Goal: Task Accomplishment & Management: Complete application form

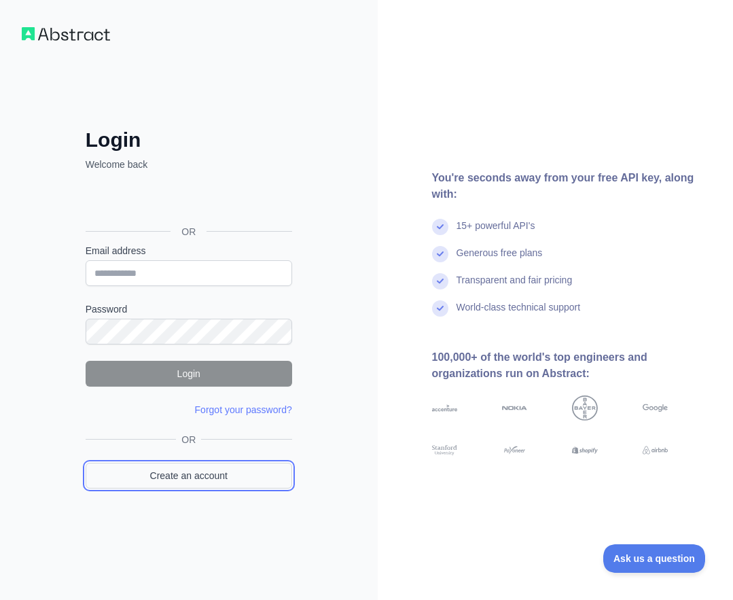
click at [205, 477] on link "Create an account" at bounding box center [189, 476] width 207 height 26
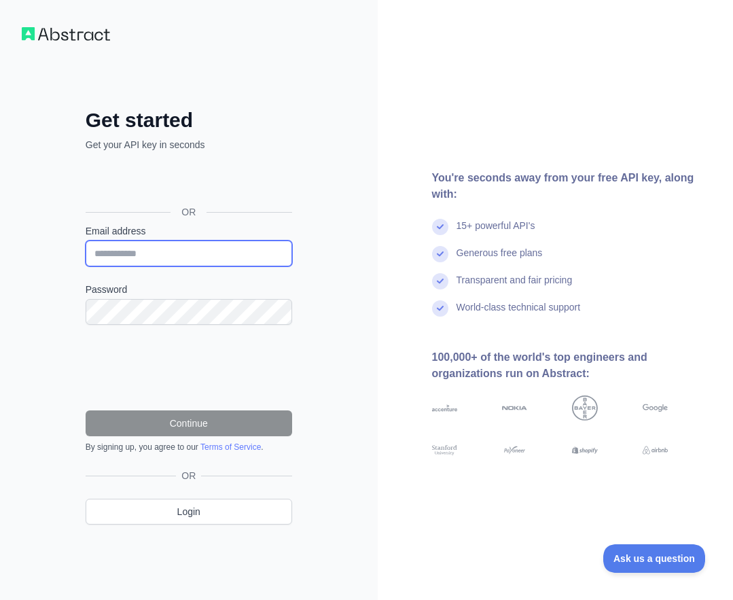
click at [158, 259] on input "Email address" at bounding box center [189, 254] width 207 height 26
paste input "**********"
type input "**********"
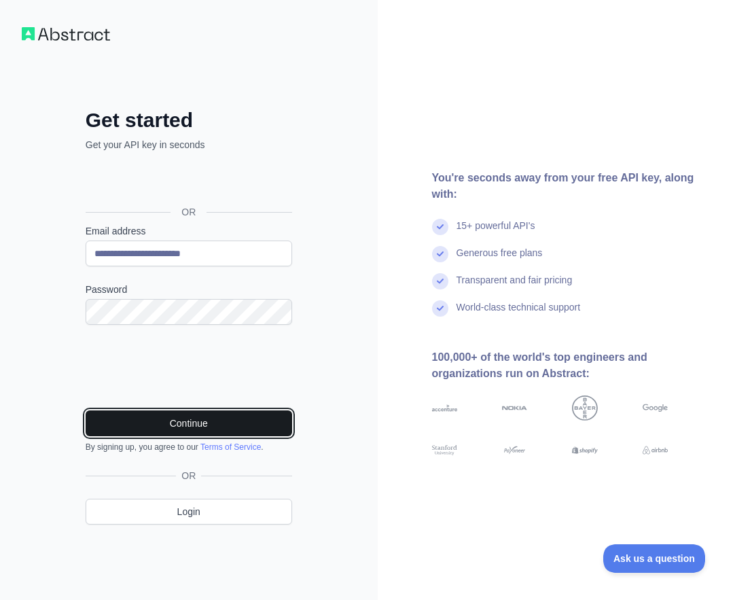
click at [195, 422] on button "Continue" at bounding box center [189, 423] width 207 height 26
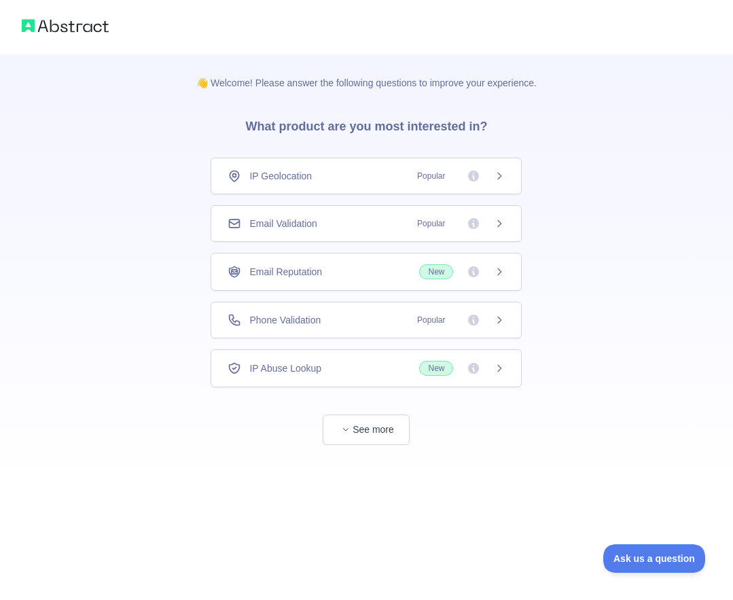
click at [330, 224] on div "Email Validation Popular" at bounding box center [366, 224] width 277 height 14
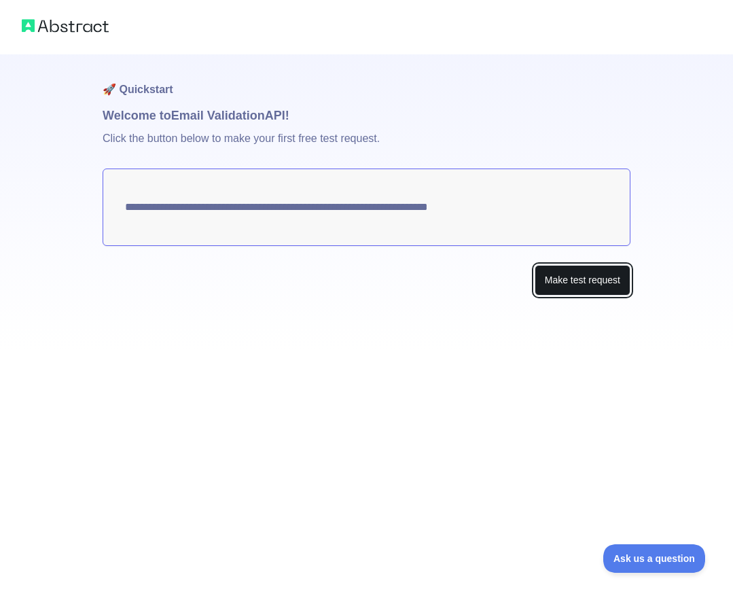
click at [565, 281] on button "Make test request" at bounding box center [583, 280] width 96 height 31
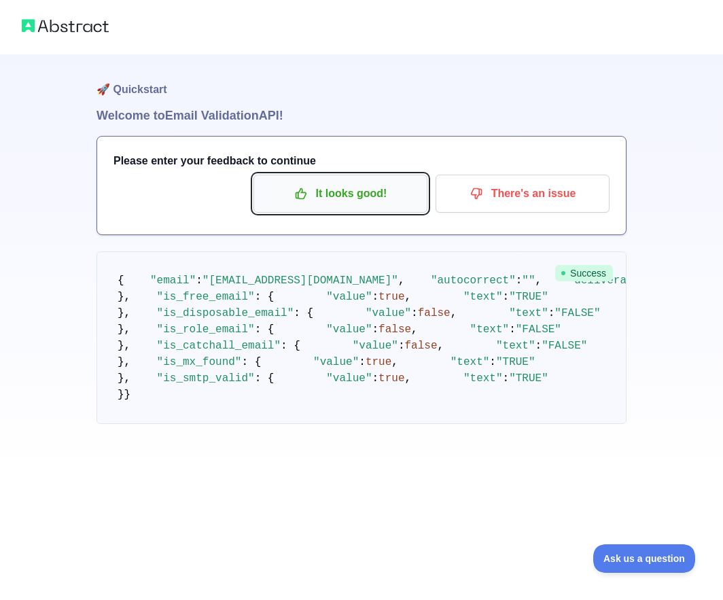
click at [356, 207] on button "It looks good!" at bounding box center [341, 194] width 174 height 38
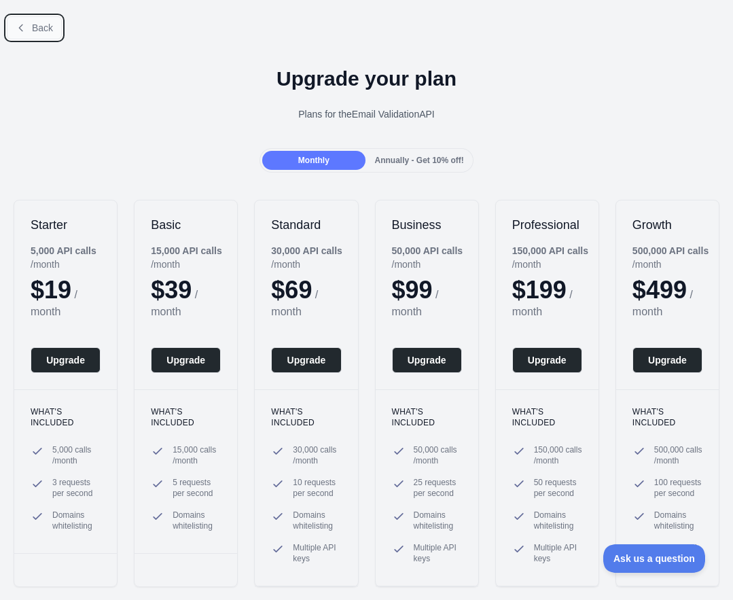
click at [31, 33] on button "Back" at bounding box center [34, 27] width 55 height 23
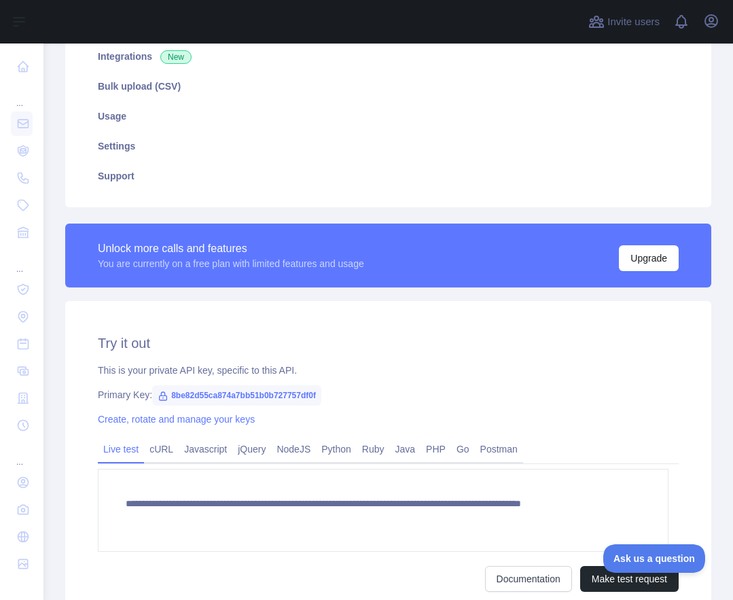
scroll to position [334, 0]
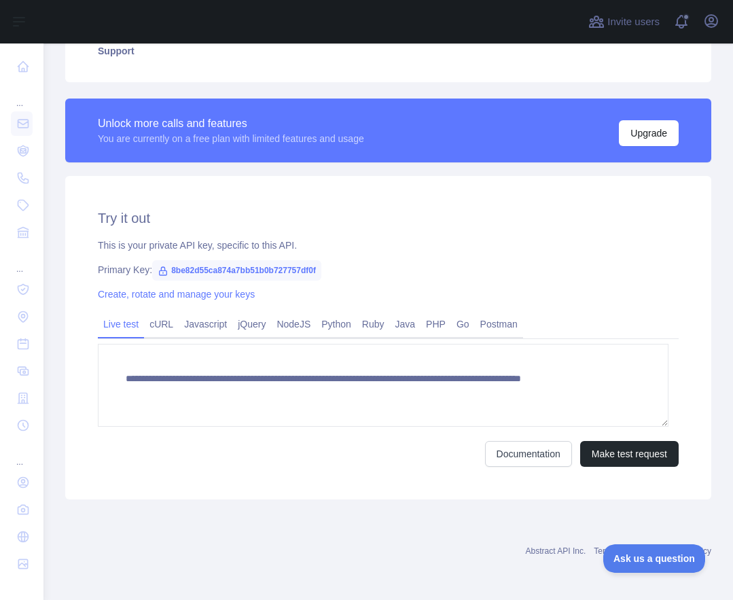
click at [232, 272] on span "8be82d55ca874a7bb51b0b727757df0f" at bounding box center [236, 270] width 169 height 20
copy span "8be82d55ca874a7bb51b0b727757df0f"
